Goal: Task Accomplishment & Management: Use online tool/utility

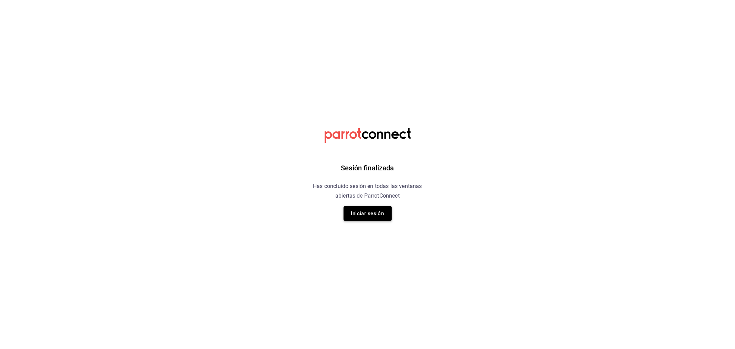
click at [360, 217] on button "Iniciar sesión" at bounding box center [368, 213] width 48 height 14
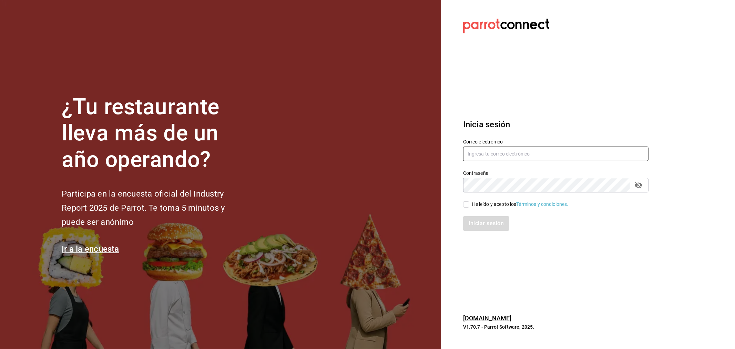
type input "[EMAIL_ADDRESS][DOMAIN_NAME]"
drag, startPoint x: 502, startPoint y: 204, endPoint x: 495, endPoint y: 224, distance: 21.6
click at [501, 204] on div "He leído y acepto los Términos y condiciones." at bounding box center [520, 204] width 96 height 7
click at [469, 204] on input "He leído y acepto los Términos y condiciones." at bounding box center [466, 204] width 6 height 6
checkbox input "true"
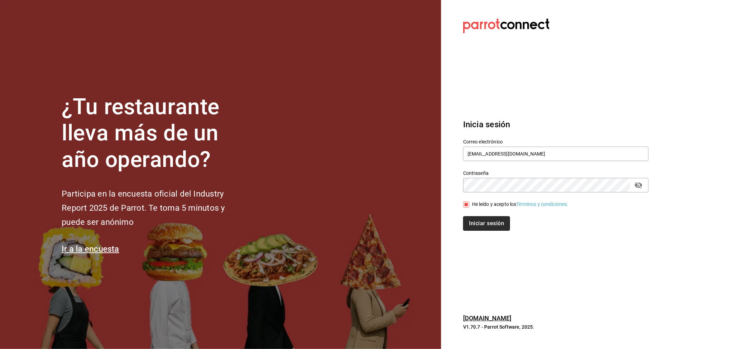
click at [494, 225] on button "Iniciar sesión" at bounding box center [486, 223] width 47 height 14
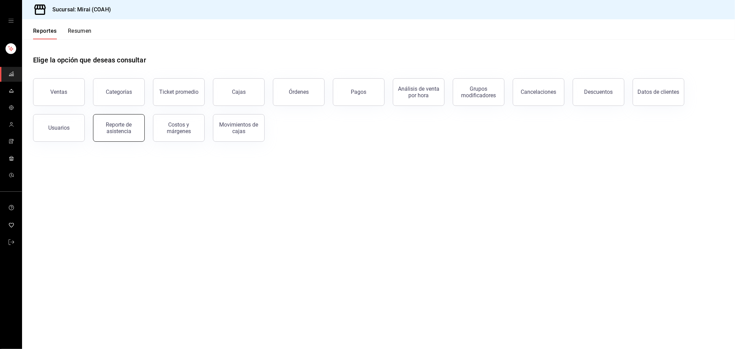
click at [114, 123] on div "Reporte de asistencia" at bounding box center [119, 127] width 43 height 13
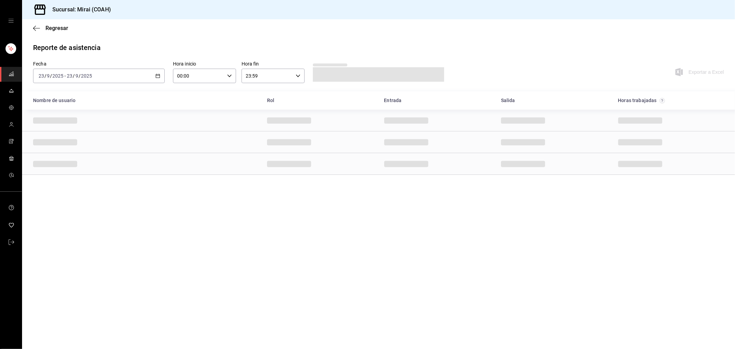
click at [160, 76] on \(Stroke\) "button" at bounding box center [158, 76] width 4 height 4
click at [64, 170] on li "Rango de fechas" at bounding box center [65, 174] width 64 height 16
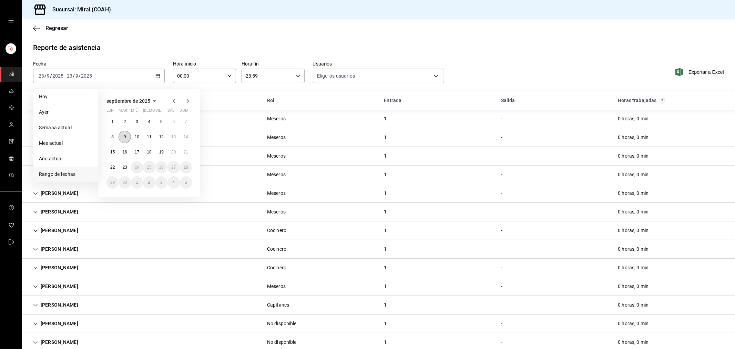
type input "09ed77ab-fb44-4855-99d4-ed0ea89d5f00,977278b9-1668-47eb-b644-120533cbffb2,7003c…"
click at [140, 136] on button "10" at bounding box center [137, 137] width 12 height 12
click at [113, 166] on abbr "22" at bounding box center [112, 167] width 4 height 5
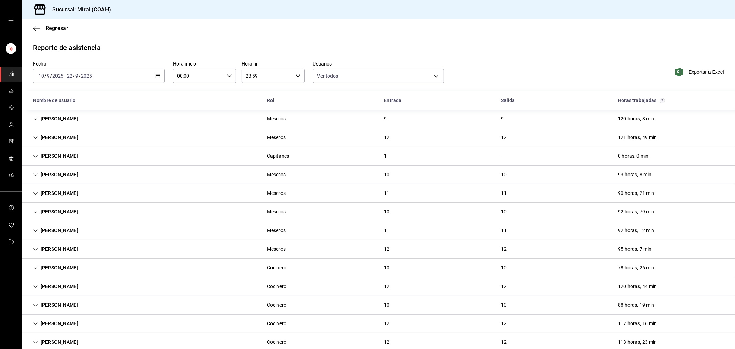
click at [157, 75] on icon "button" at bounding box center [157, 75] width 5 height 5
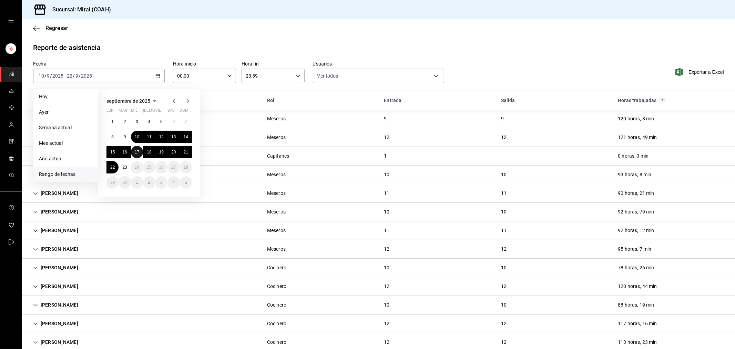
click at [136, 150] on abbr "17" at bounding box center [137, 152] width 4 height 5
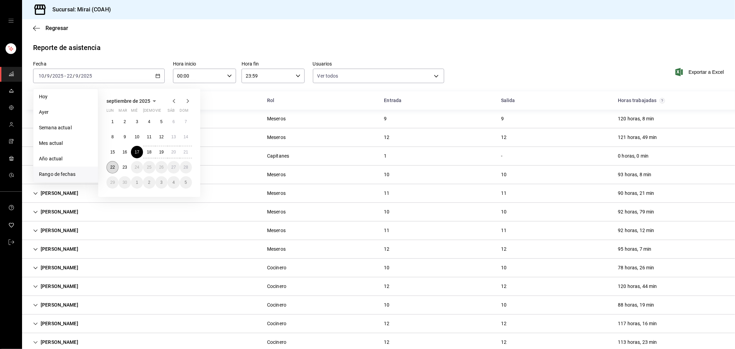
click at [116, 167] on button "22" at bounding box center [112, 167] width 12 height 12
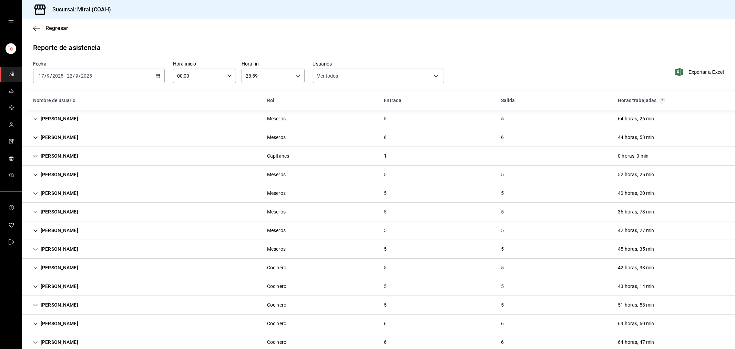
click at [156, 73] on div "2025-09-17 17 / 9 / 2025 - 2025-09-22 22 / 9 / 2025" at bounding box center [99, 76] width 132 height 14
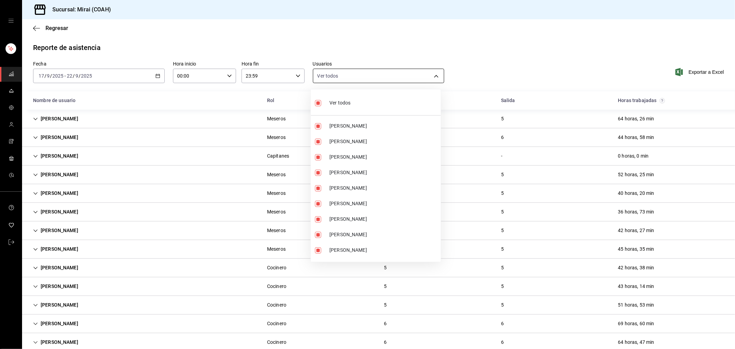
click at [413, 71] on body "Sucursal: Mirai (COAH) Regresar Reporte de asistencia Fecha 2025-09-17 17 / 9 /…" at bounding box center [367, 174] width 735 height 349
click at [328, 101] on div "Ver todos" at bounding box center [332, 102] width 35 height 15
checkbox input "false"
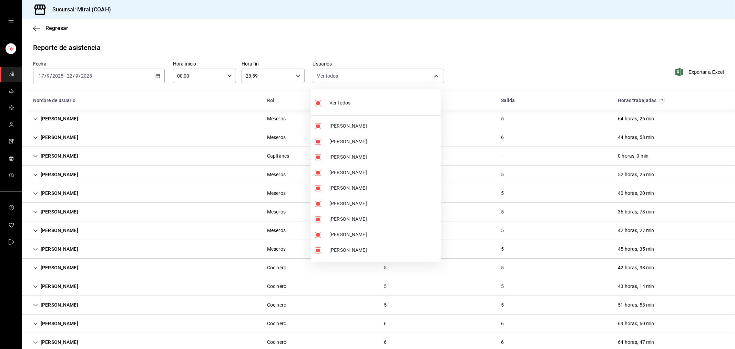
checkbox input "false"
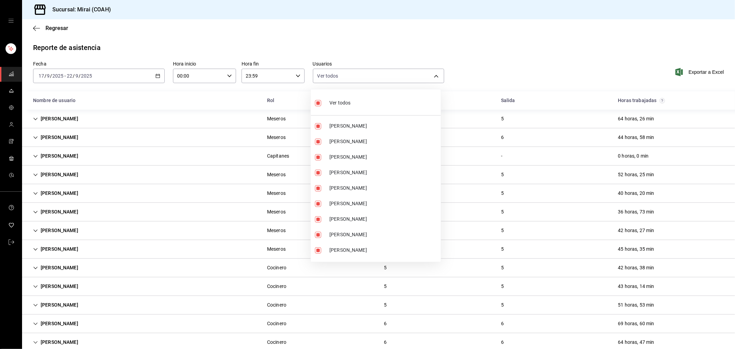
checkbox input "false"
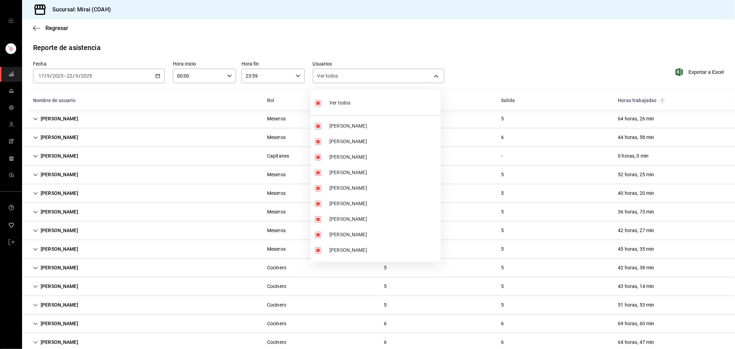
checkbox input "false"
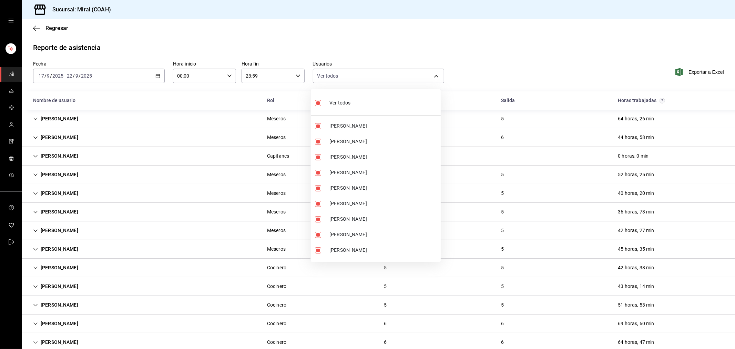
checkbox input "false"
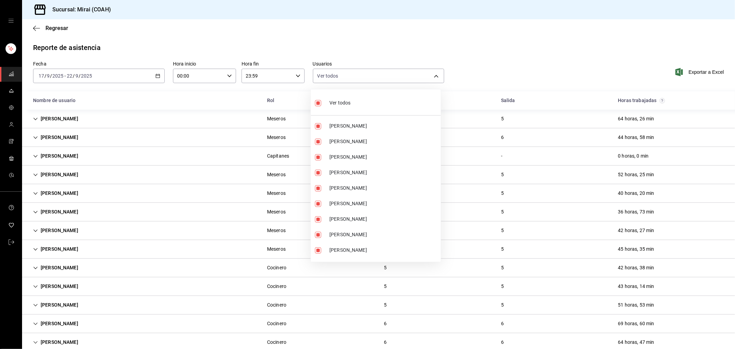
checkbox input "false"
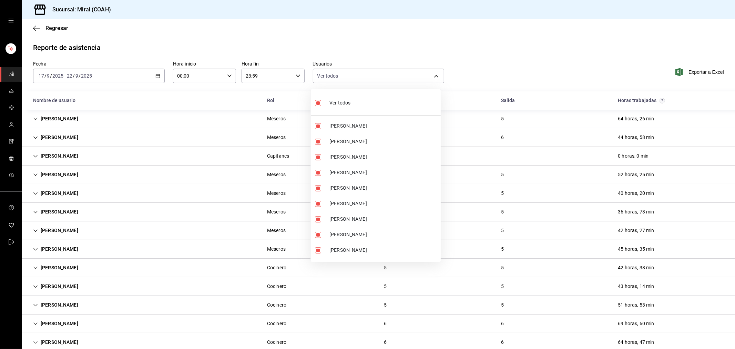
checkbox input "false"
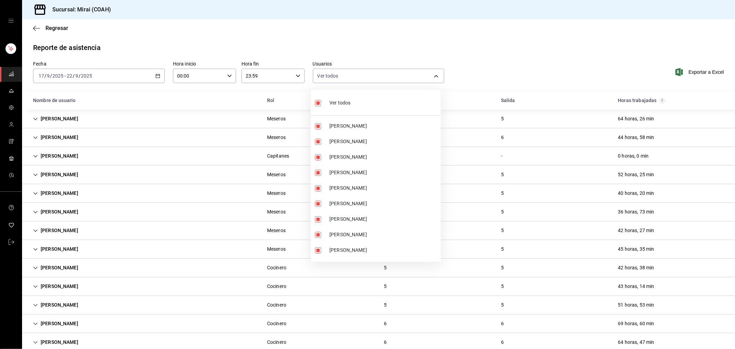
checkbox input "false"
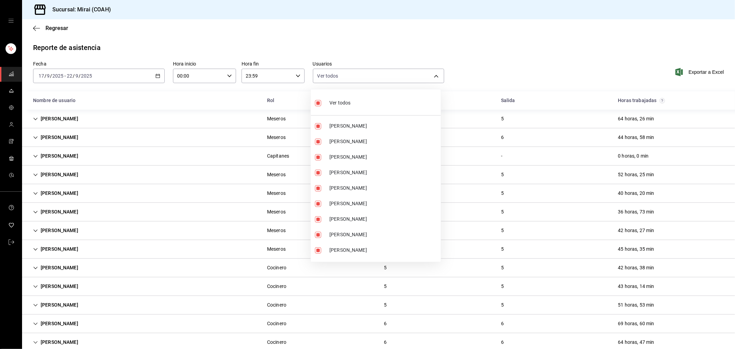
checkbox input "false"
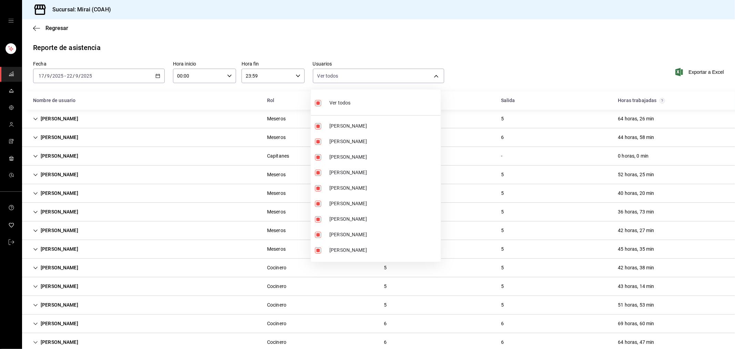
checkbox input "false"
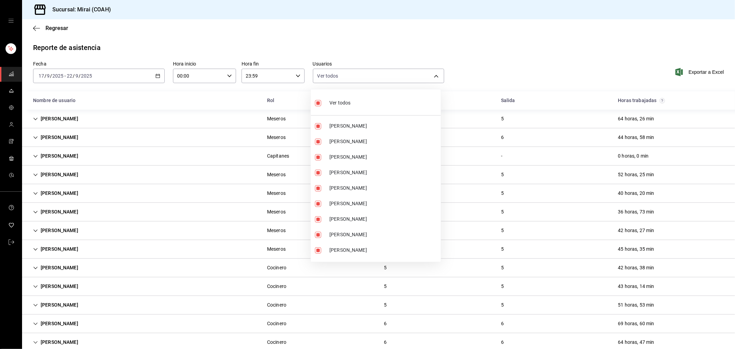
checkbox input "false"
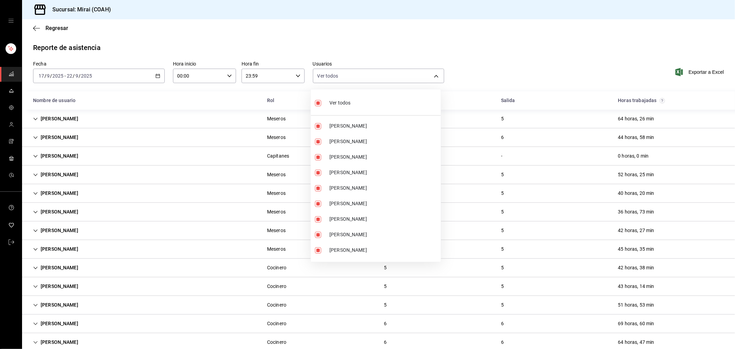
checkbox input "false"
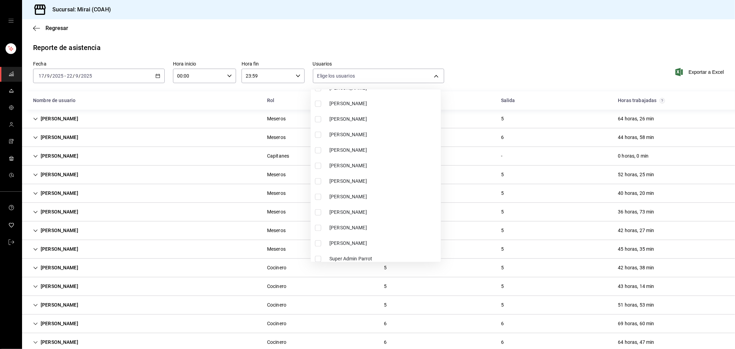
scroll to position [693, 0]
click at [358, 238] on span "Sebastian Lopez" at bounding box center [383, 239] width 109 height 7
type input "a229fbcf-65b7-4e3f-b56d-23a8c6fe90a4"
checkbox input "true"
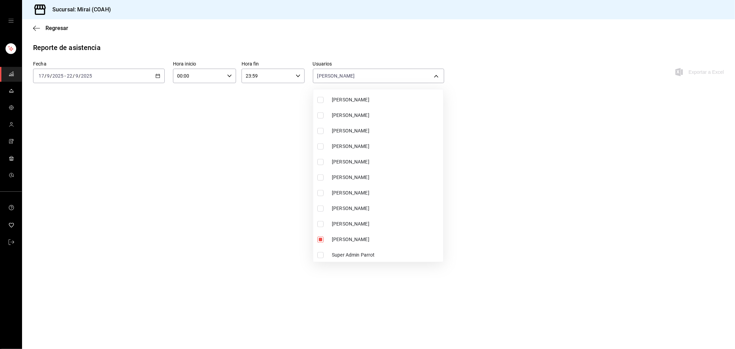
click at [400, 46] on div at bounding box center [367, 174] width 735 height 349
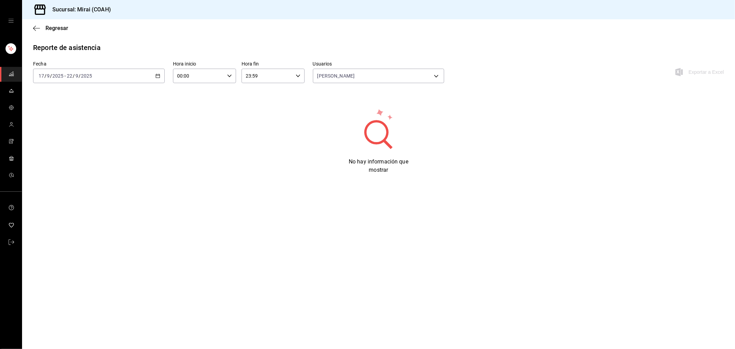
click at [159, 76] on icon "button" at bounding box center [157, 75] width 5 height 5
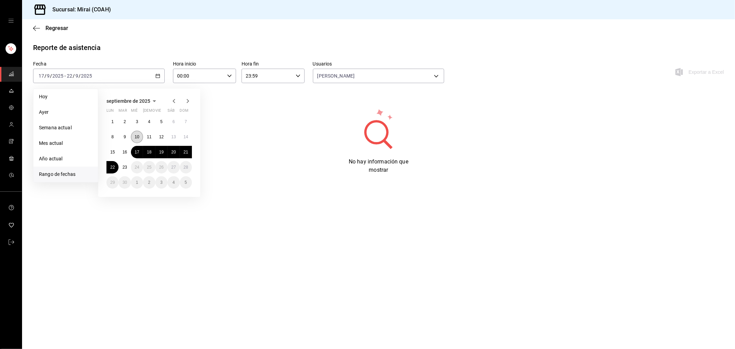
click at [138, 135] on abbr "10" at bounding box center [137, 136] width 4 height 5
click at [129, 152] on button "16" at bounding box center [125, 152] width 12 height 12
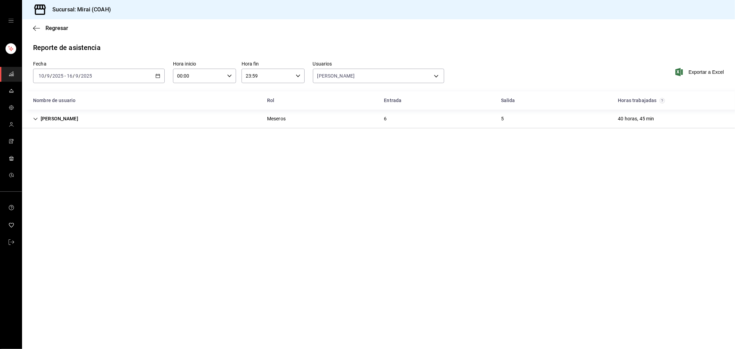
click at [435, 111] on div "Sebastian Lopez Meseros 6 5 40 horas, 45 min" at bounding box center [378, 119] width 713 height 19
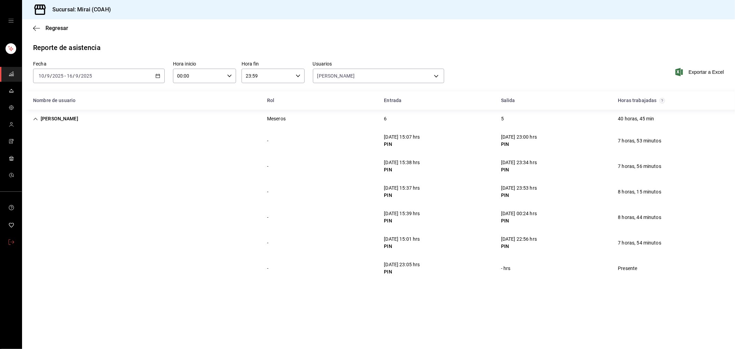
click at [7, 243] on link "mailbox folders" at bounding box center [11, 242] width 22 height 15
